Goal: Use online tool/utility: Use online tool/utility

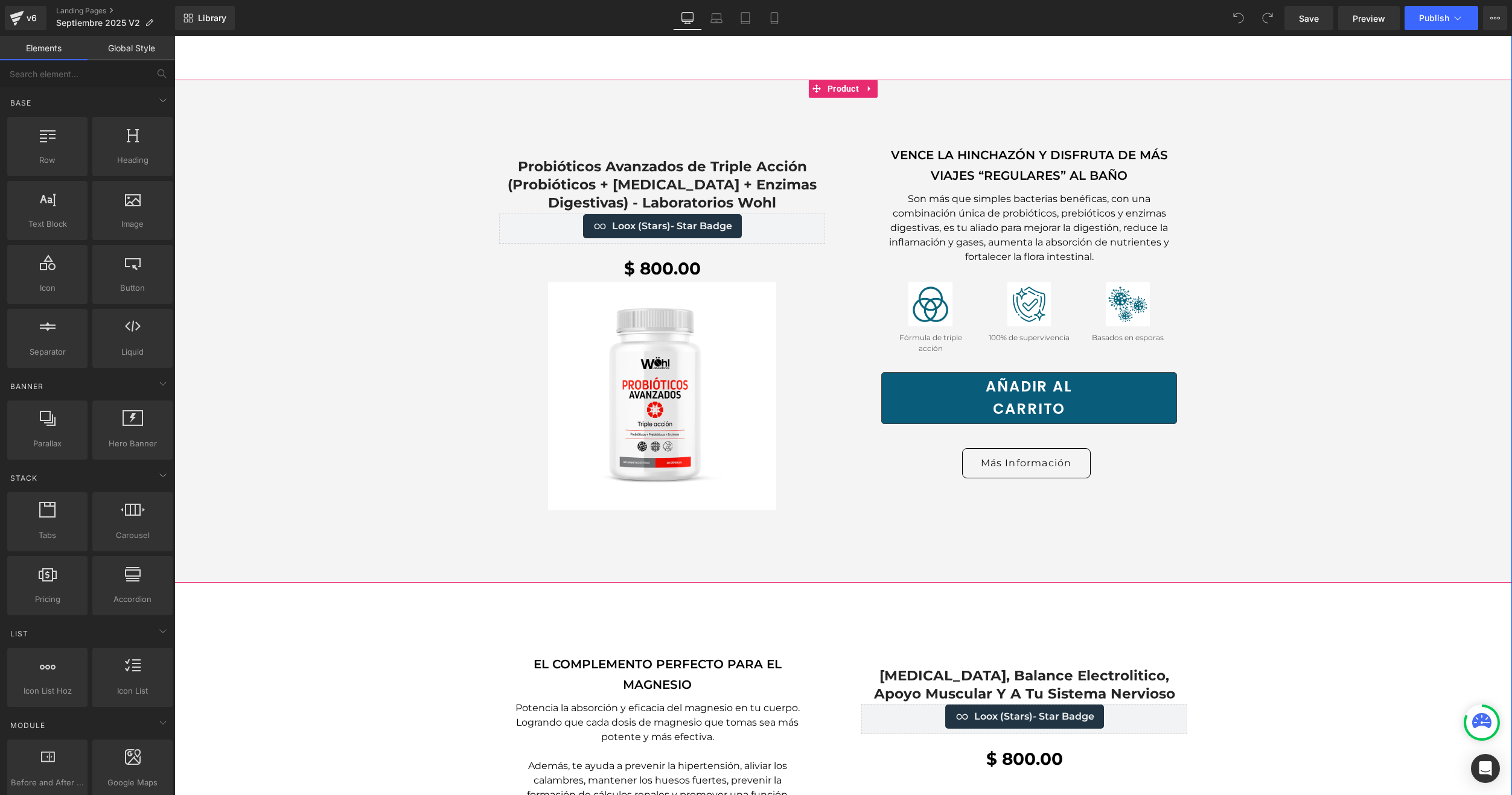
scroll to position [1207, 0]
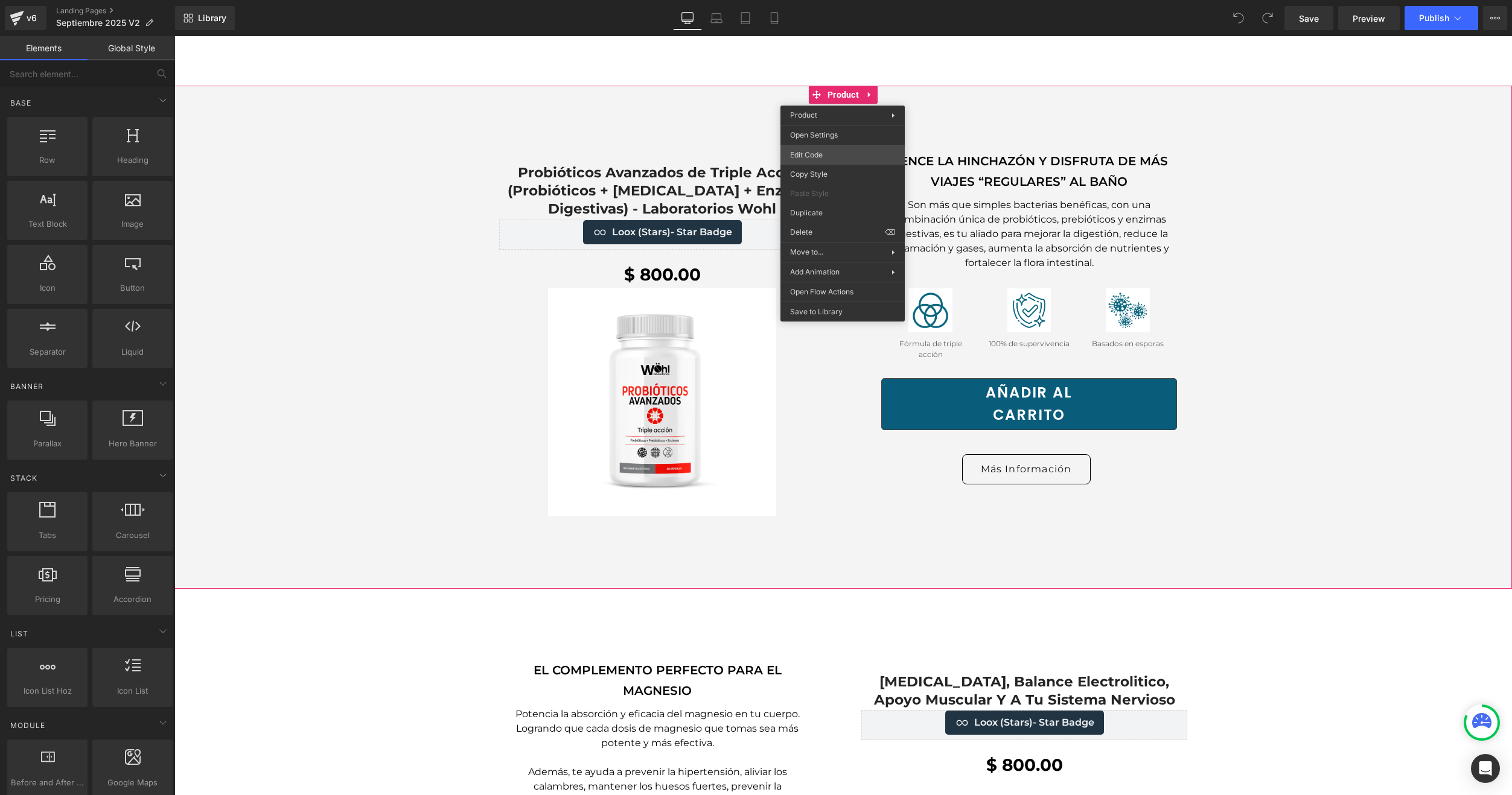
click at [840, 155] on body "You are previewing how the will restyle your page. You can not edit Elements in…" at bounding box center [756, 398] width 1512 height 795
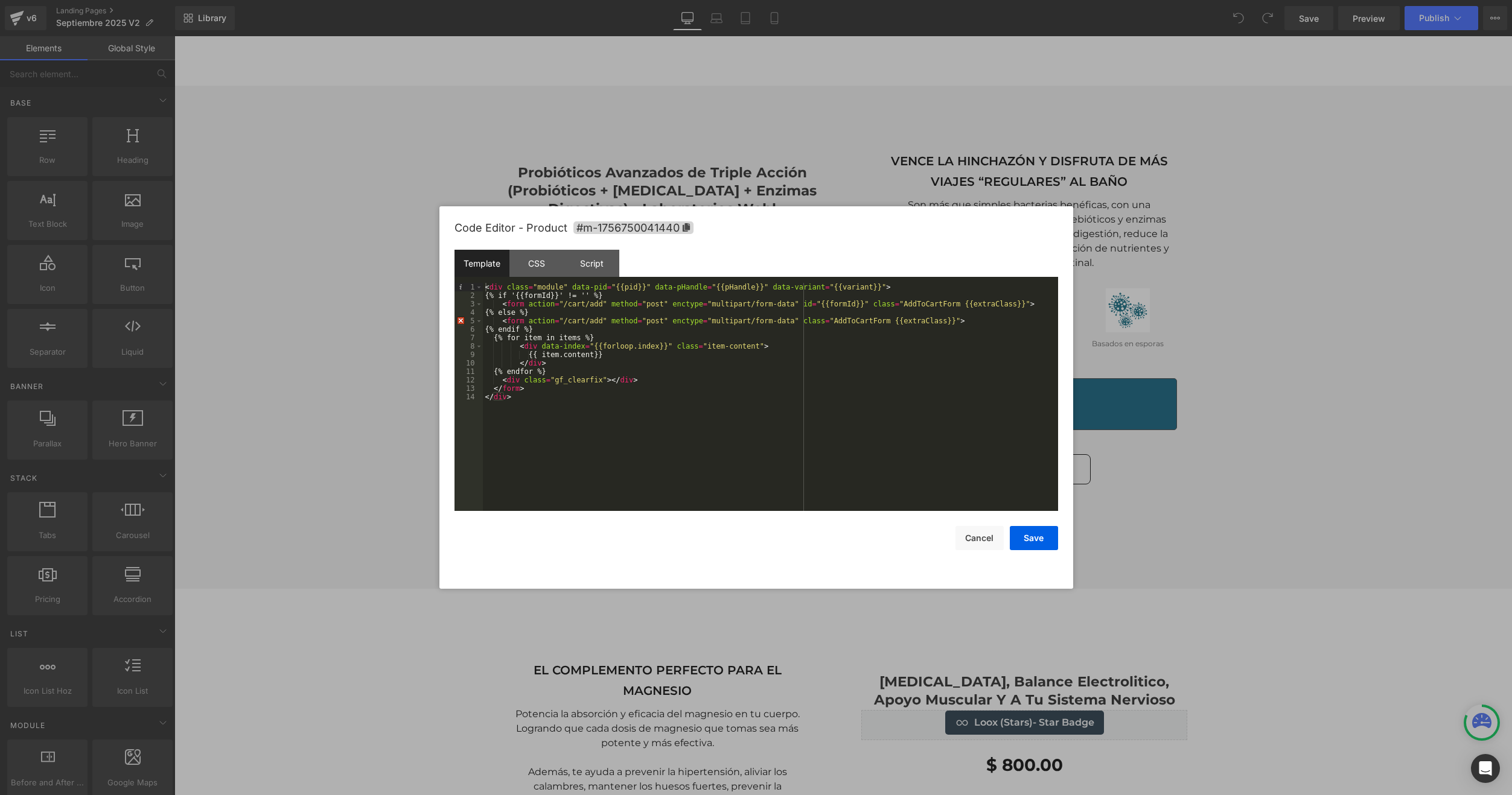
click at [674, 237] on div "Code Editor - Product #m-1756750041440" at bounding box center [756, 228] width 603 height 44
click at [683, 232] on span "#m-1756750041440" at bounding box center [633, 228] width 120 height 13
click at [400, 385] on div at bounding box center [756, 398] width 1512 height 795
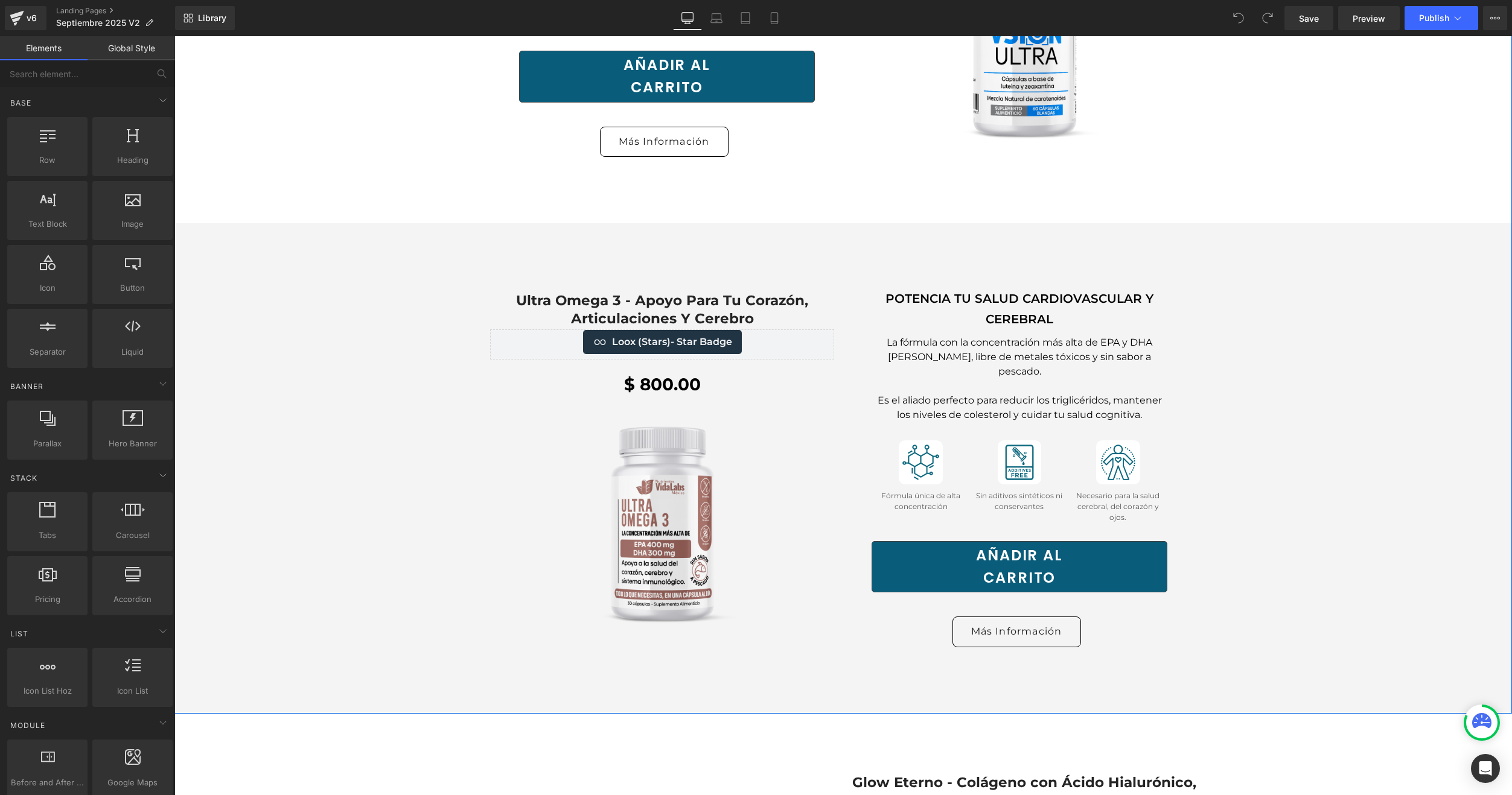
scroll to position [3138, 0]
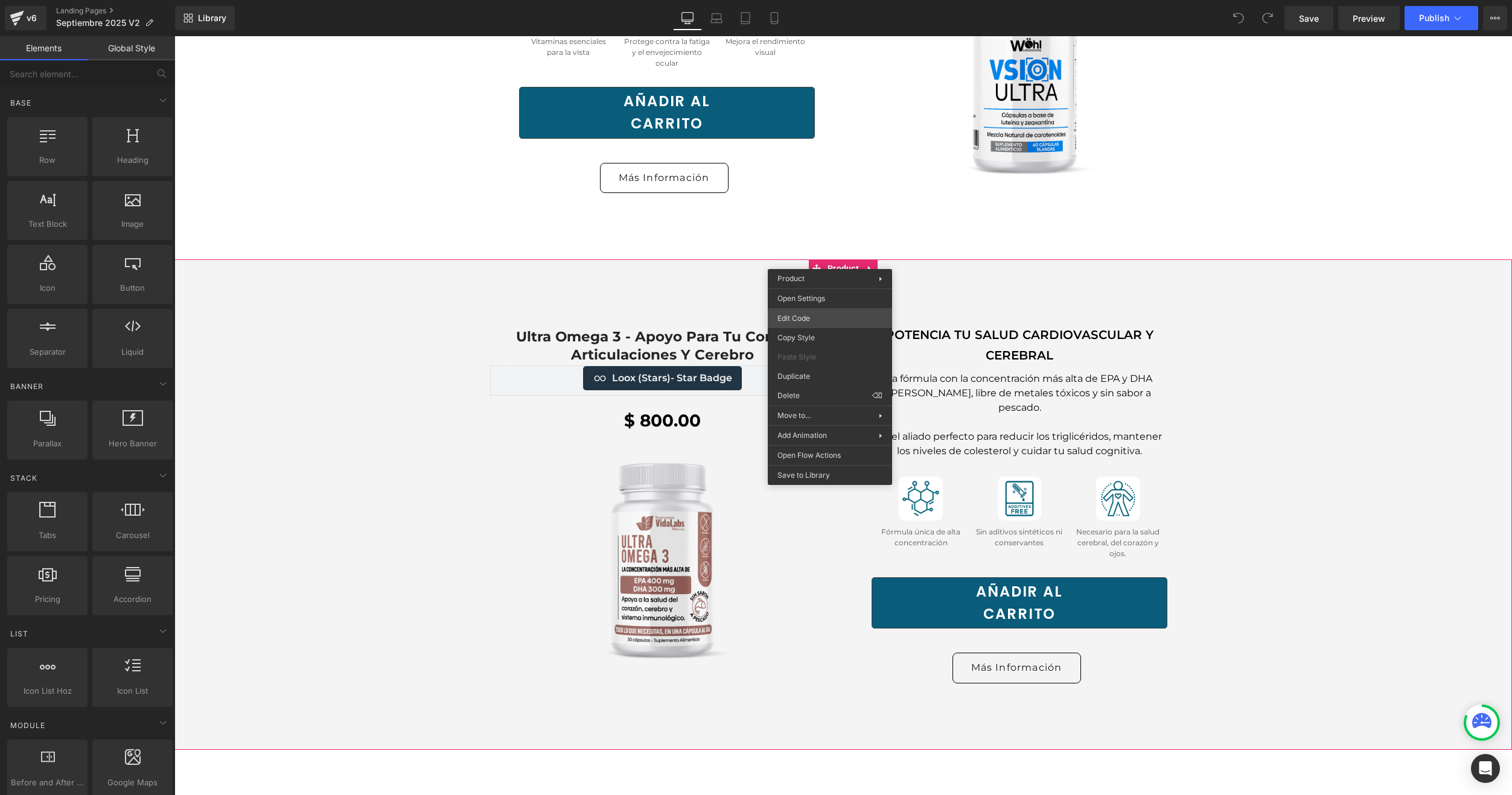
click at [795, 0] on div "You are previewing how the will restyle your page. You can not edit Elements in…" at bounding box center [756, 0] width 1512 height 0
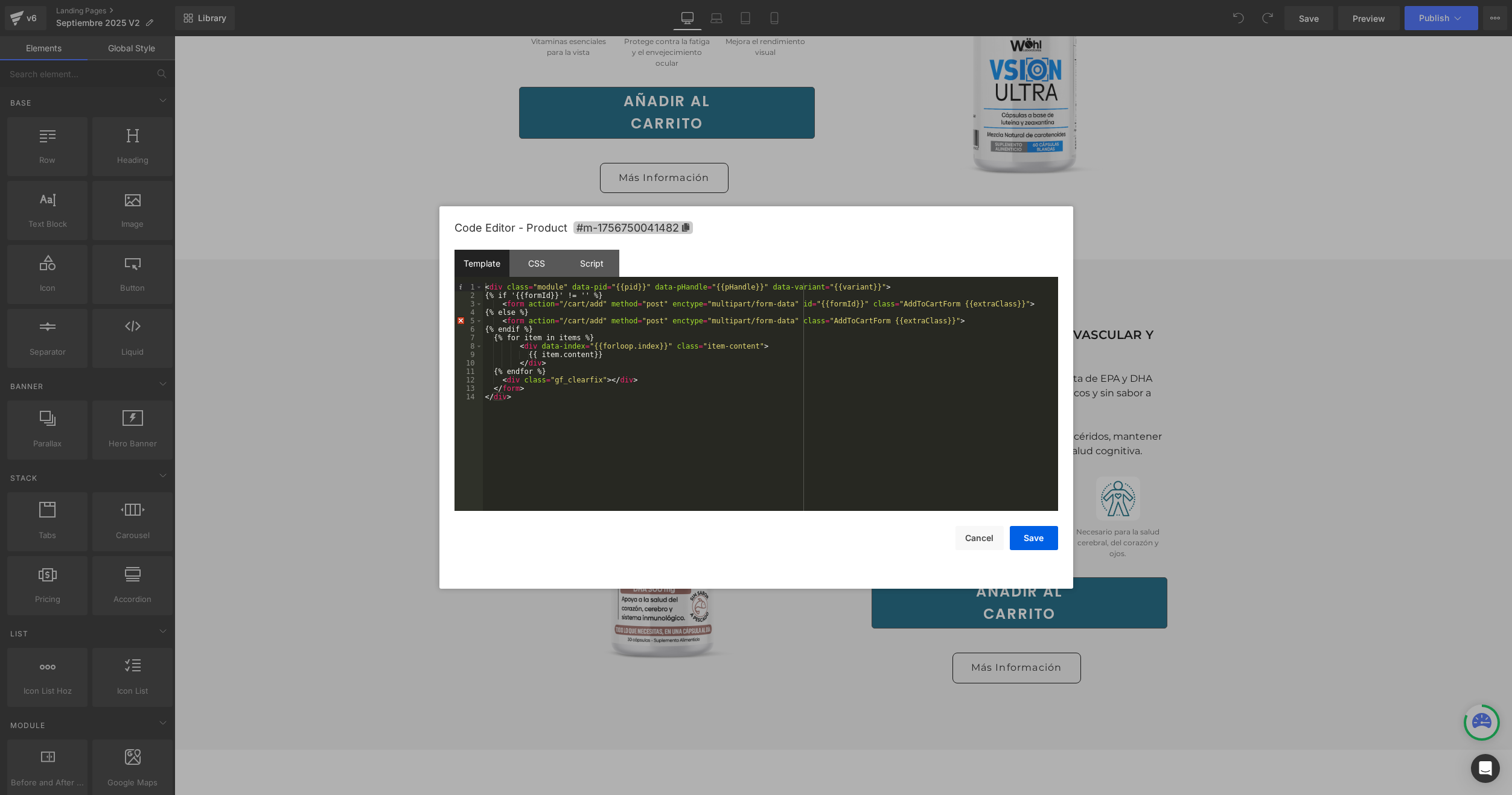
click at [690, 230] on span "#m-1756750041482" at bounding box center [632, 228] width 119 height 13
click at [329, 248] on div at bounding box center [756, 398] width 1512 height 795
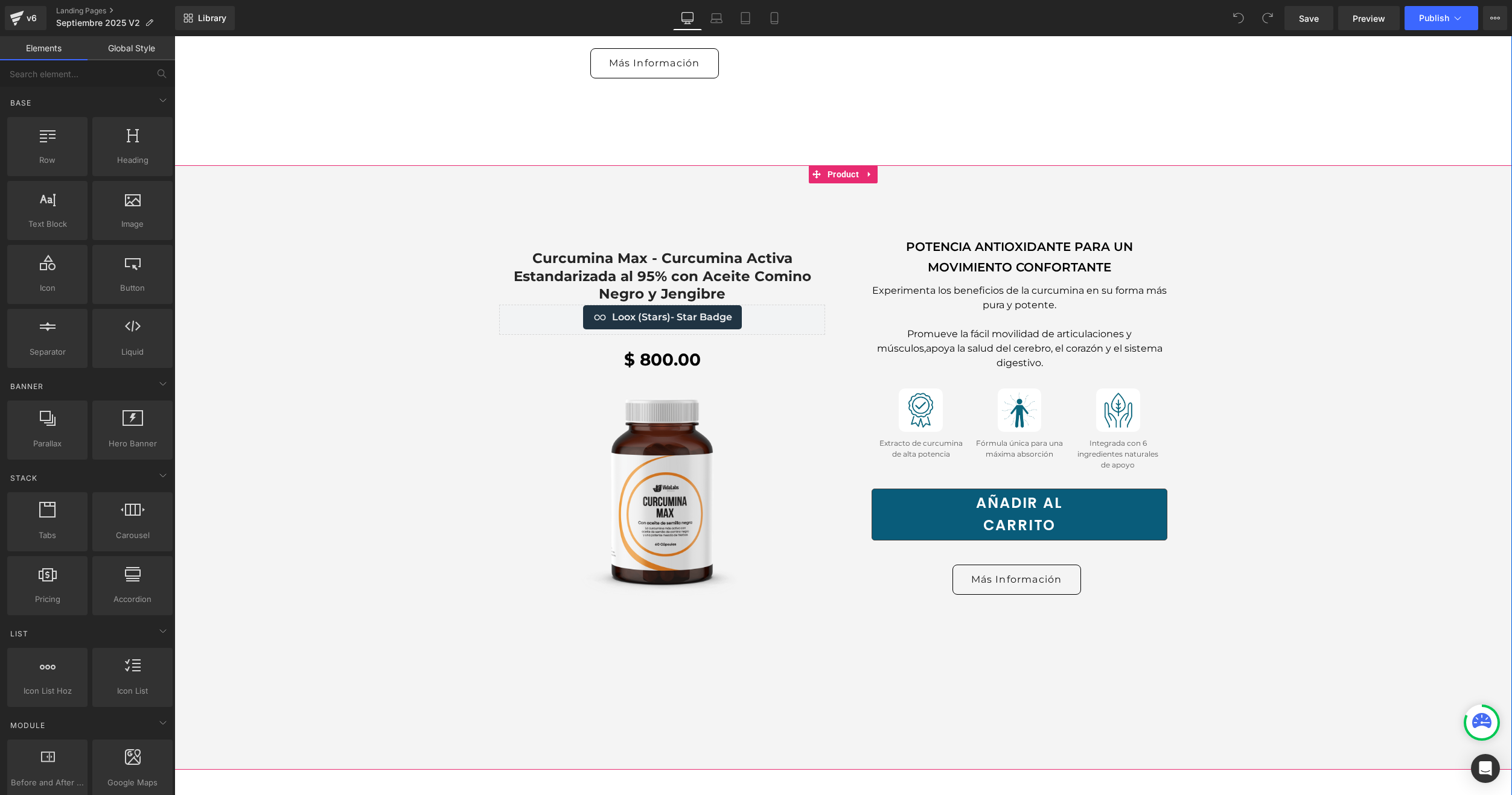
scroll to position [2172, 0]
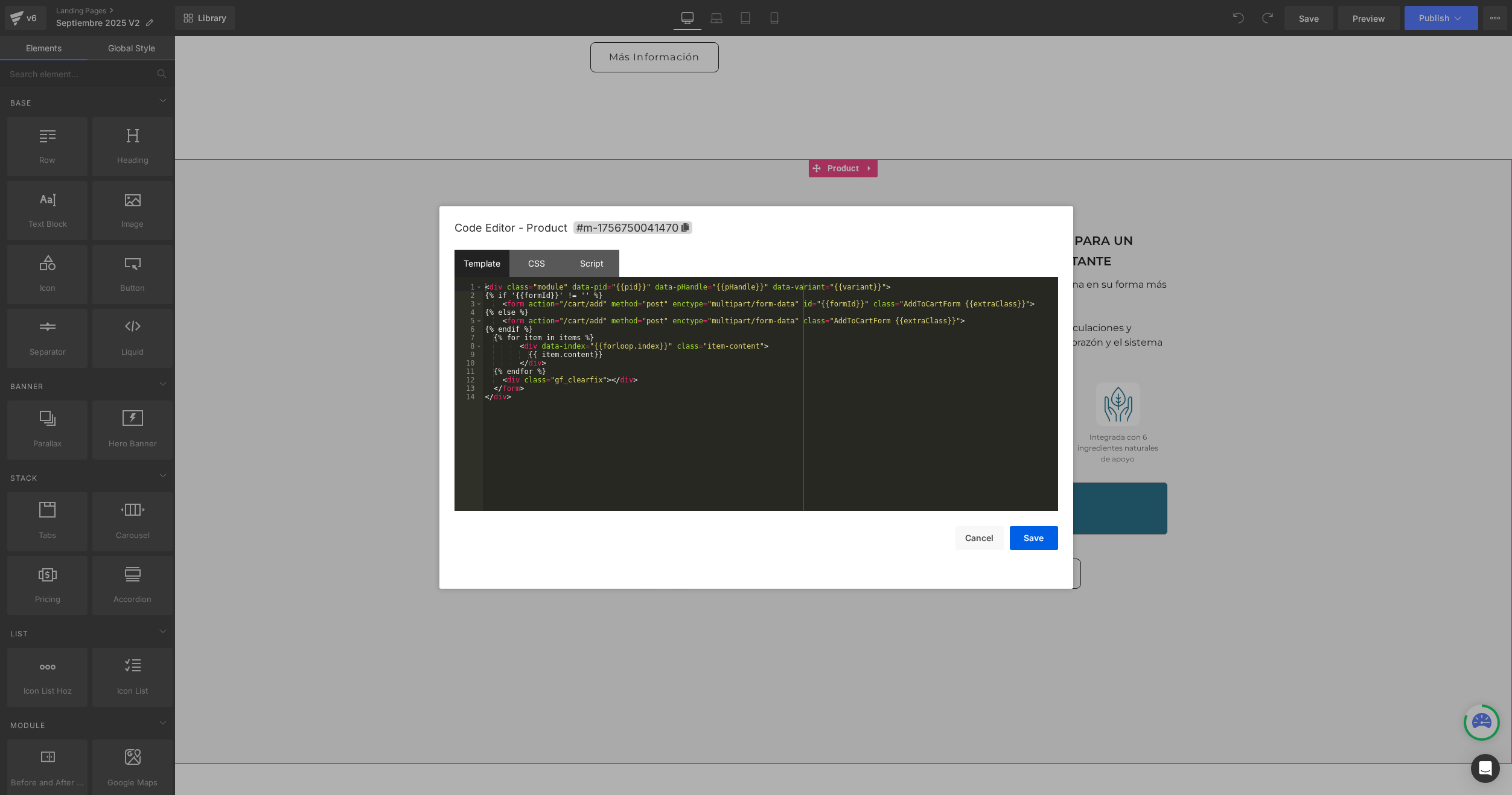
click at [807, 0] on div "You are previewing how the will restyle your page. You can not edit Elements in…" at bounding box center [756, 0] width 1512 height 0
click at [682, 224] on icon at bounding box center [685, 228] width 9 height 9
drag, startPoint x: 361, startPoint y: 270, endPoint x: 168, endPoint y: 306, distance: 196.3
click at [361, 270] on div at bounding box center [756, 398] width 1512 height 795
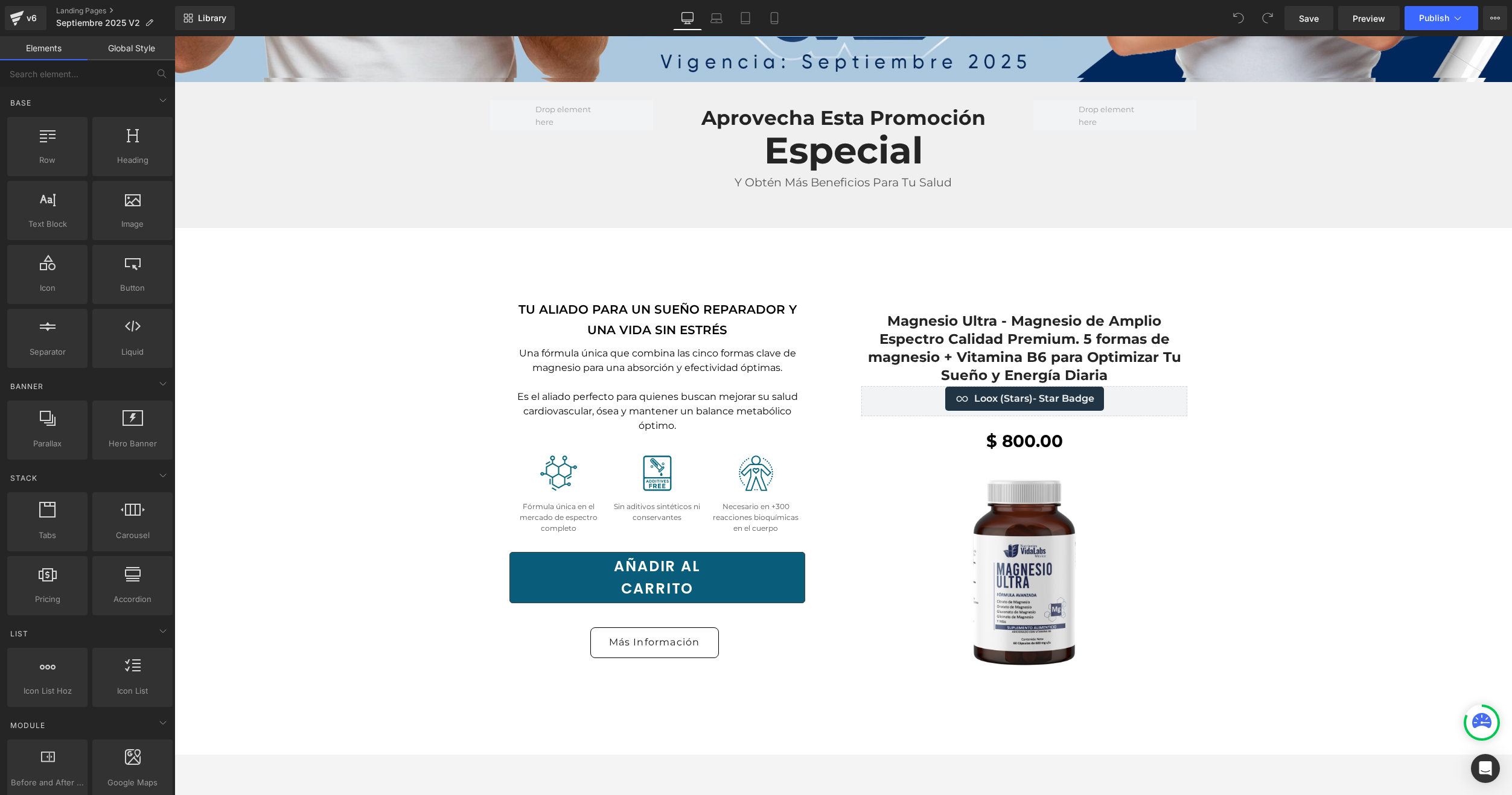
scroll to position [543, 0]
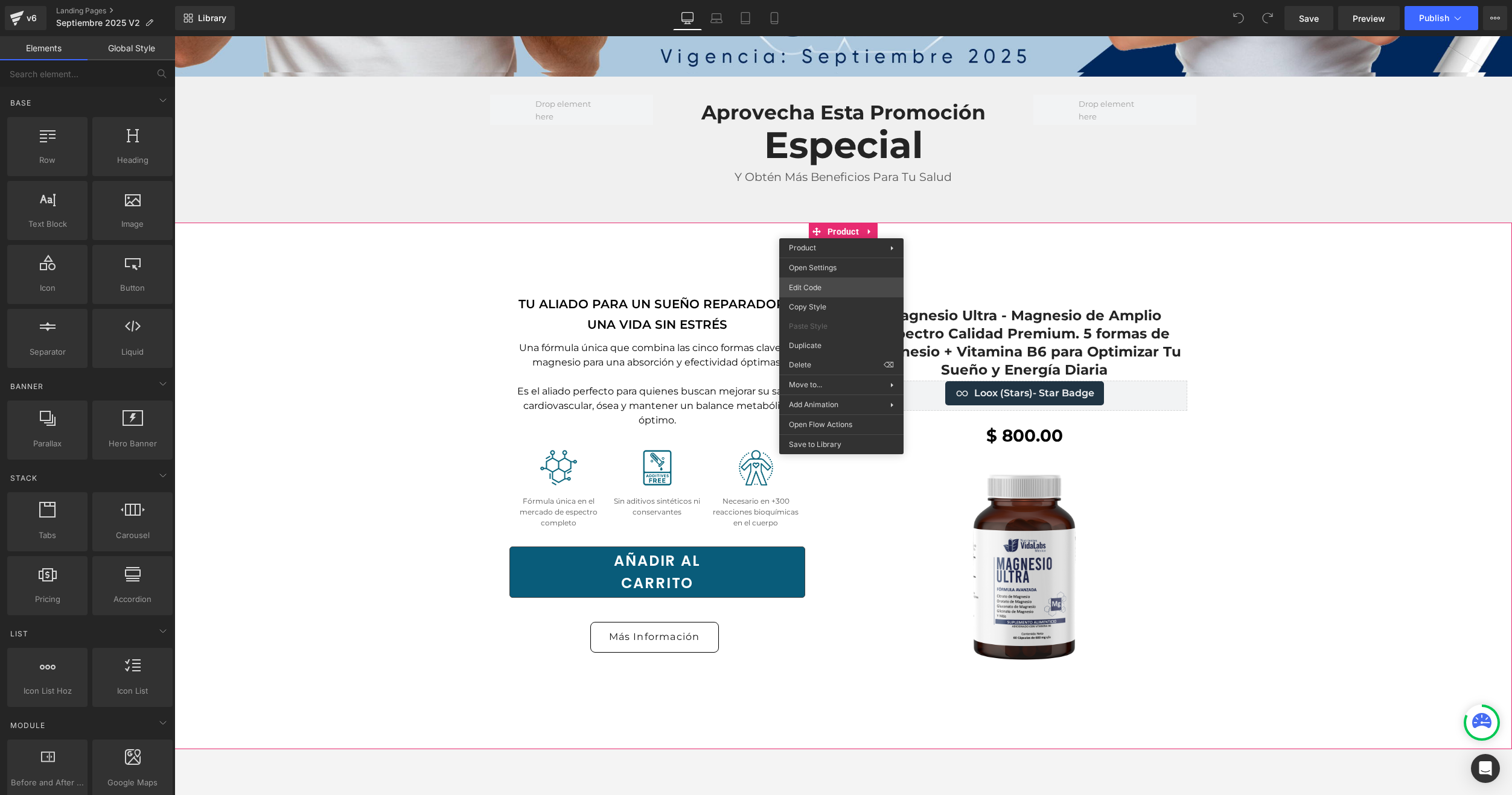
click at [816, 0] on div "You are previewing how the will restyle your page. You can not edit Elements in…" at bounding box center [756, 0] width 1512 height 0
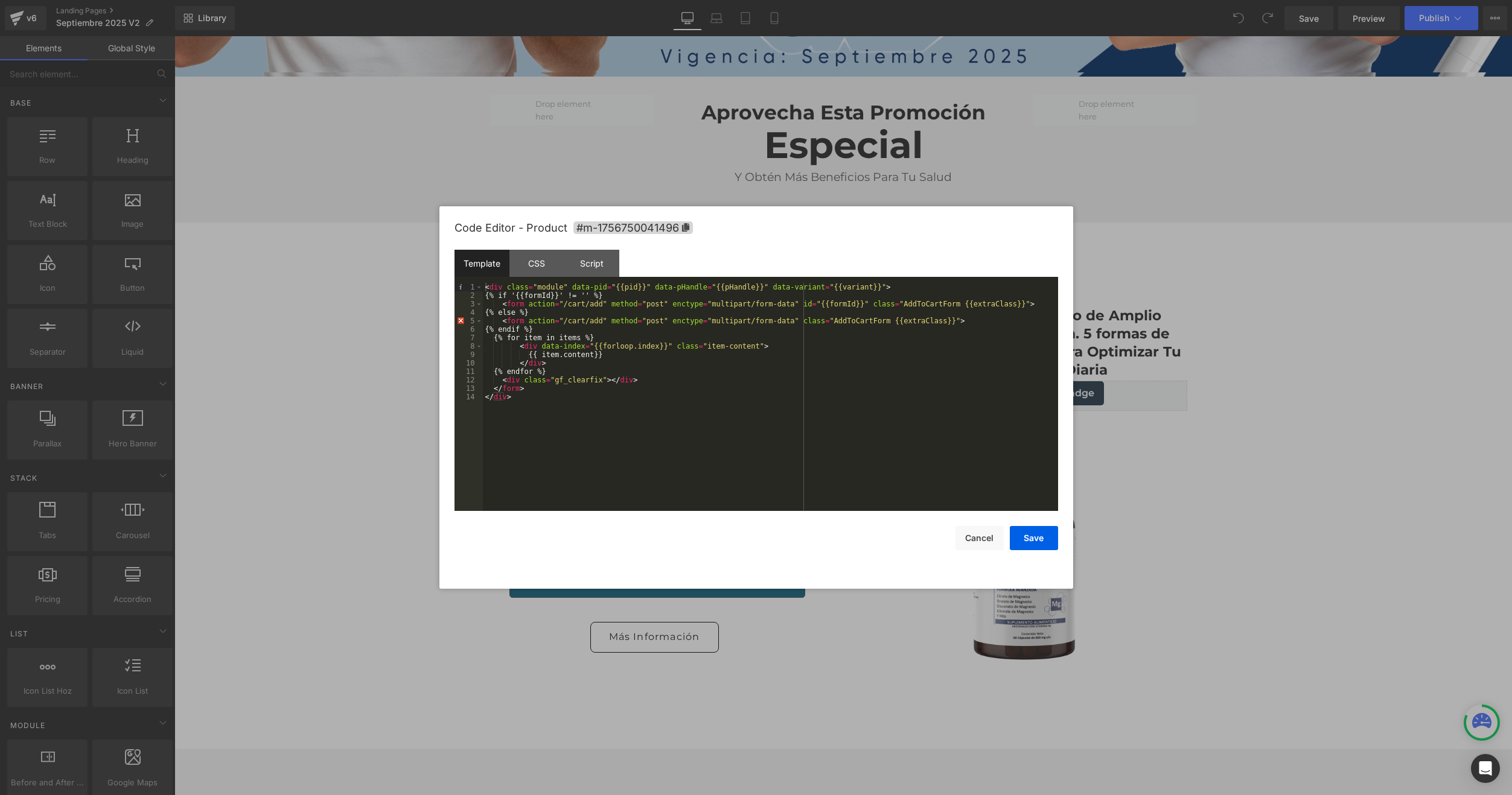
click at [690, 234] on div "Code Editor - Product #m-1756750041496" at bounding box center [756, 228] width 603 height 44
click at [688, 233] on span "#m-1756750041496" at bounding box center [632, 228] width 119 height 13
click at [234, 333] on div at bounding box center [756, 398] width 1512 height 795
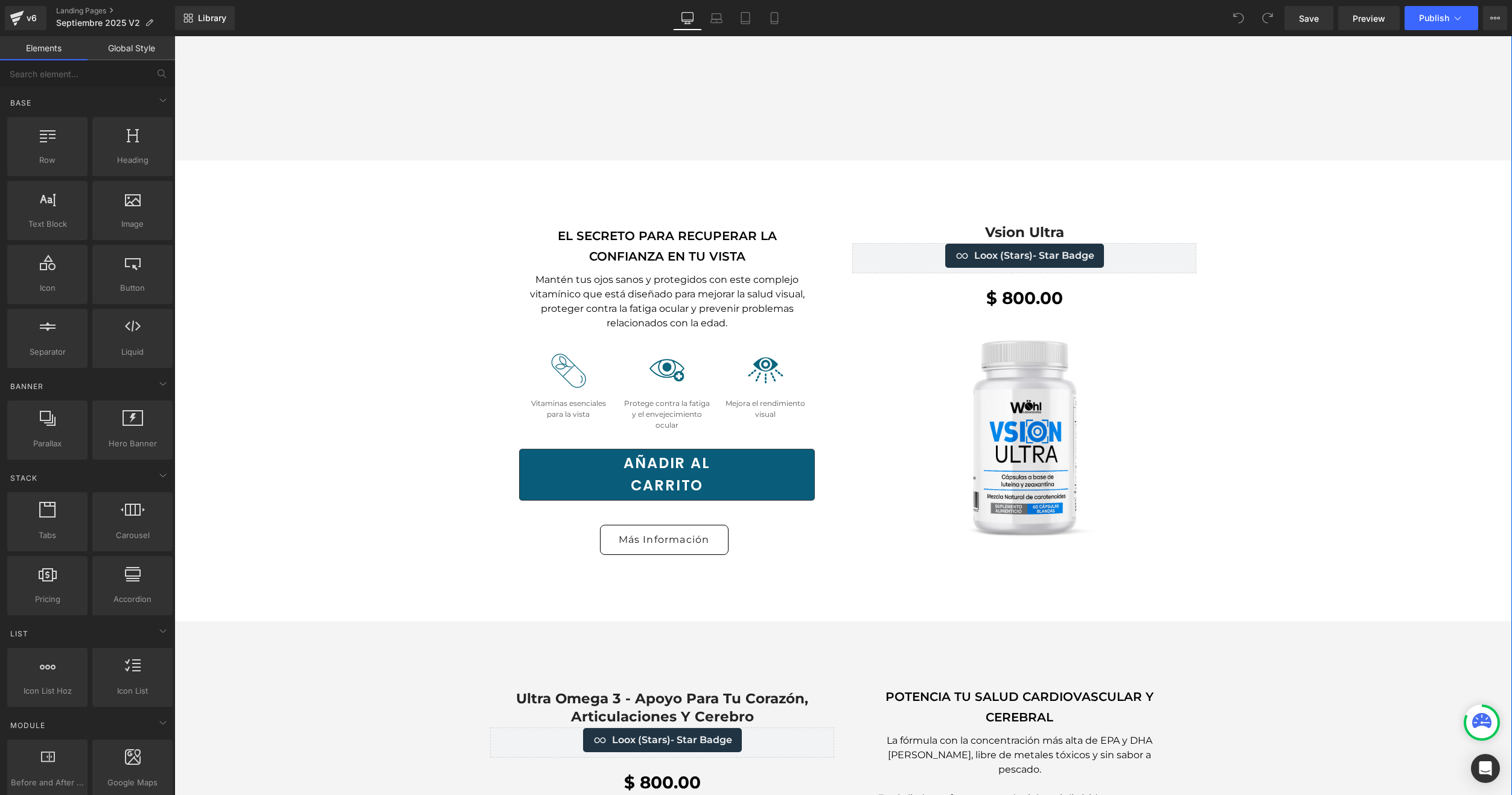
scroll to position [3138, 0]
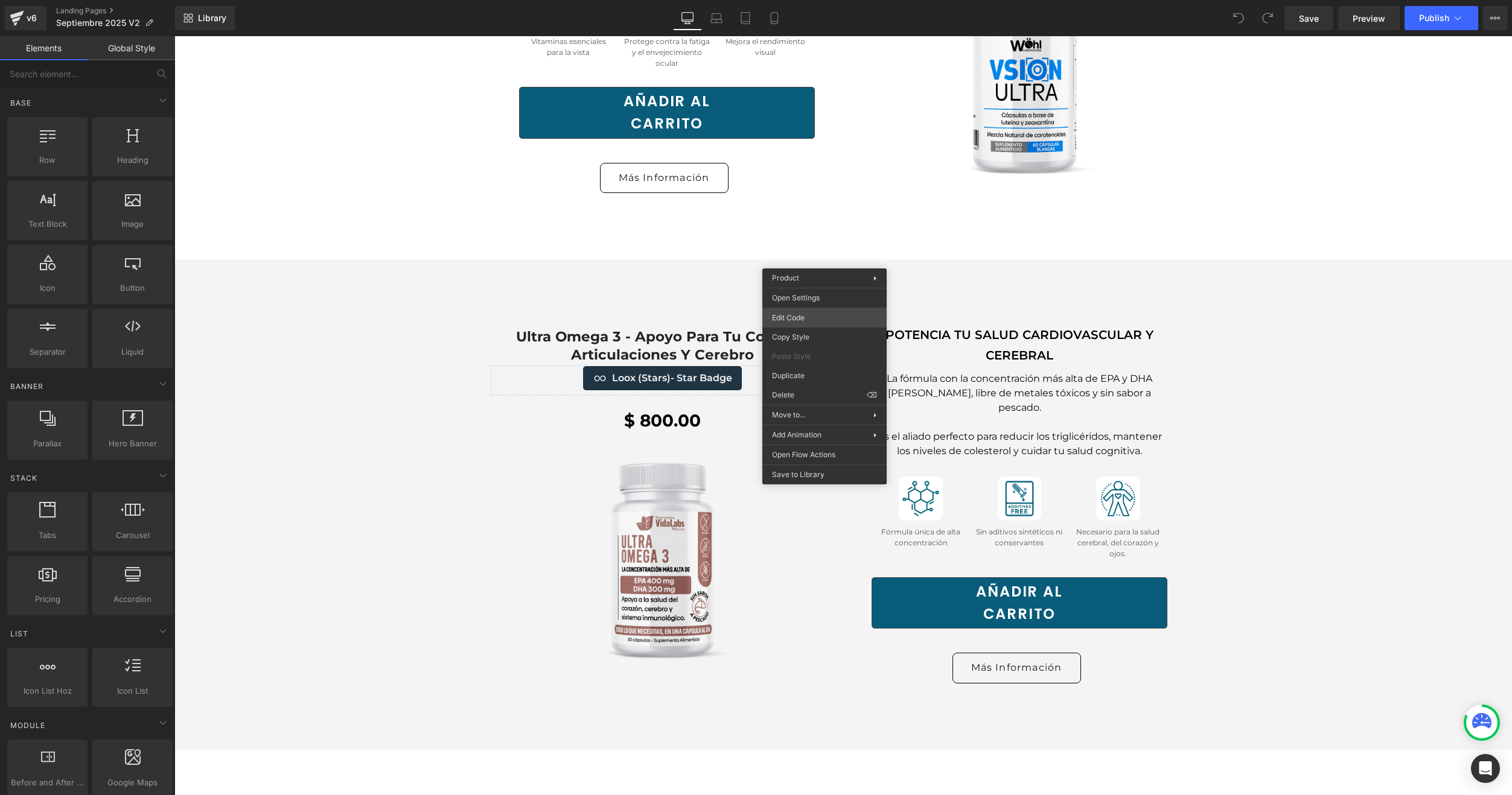
click at [790, 0] on div "You are previewing how the will restyle your page. You can not edit Elements in…" at bounding box center [756, 0] width 1512 height 0
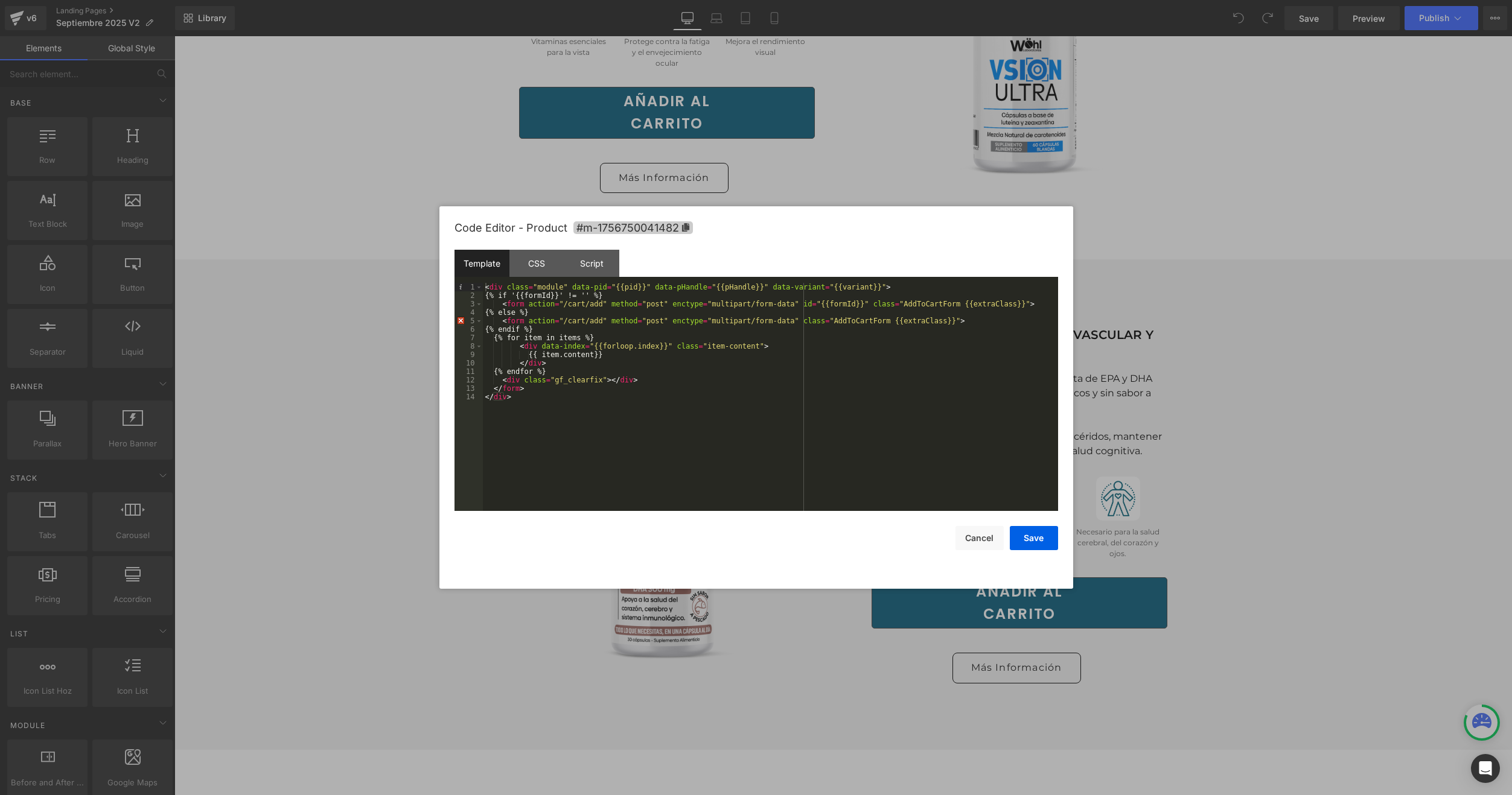
click at [687, 230] on icon at bounding box center [685, 228] width 7 height 9
